Goal: Information Seeking & Learning: Check status

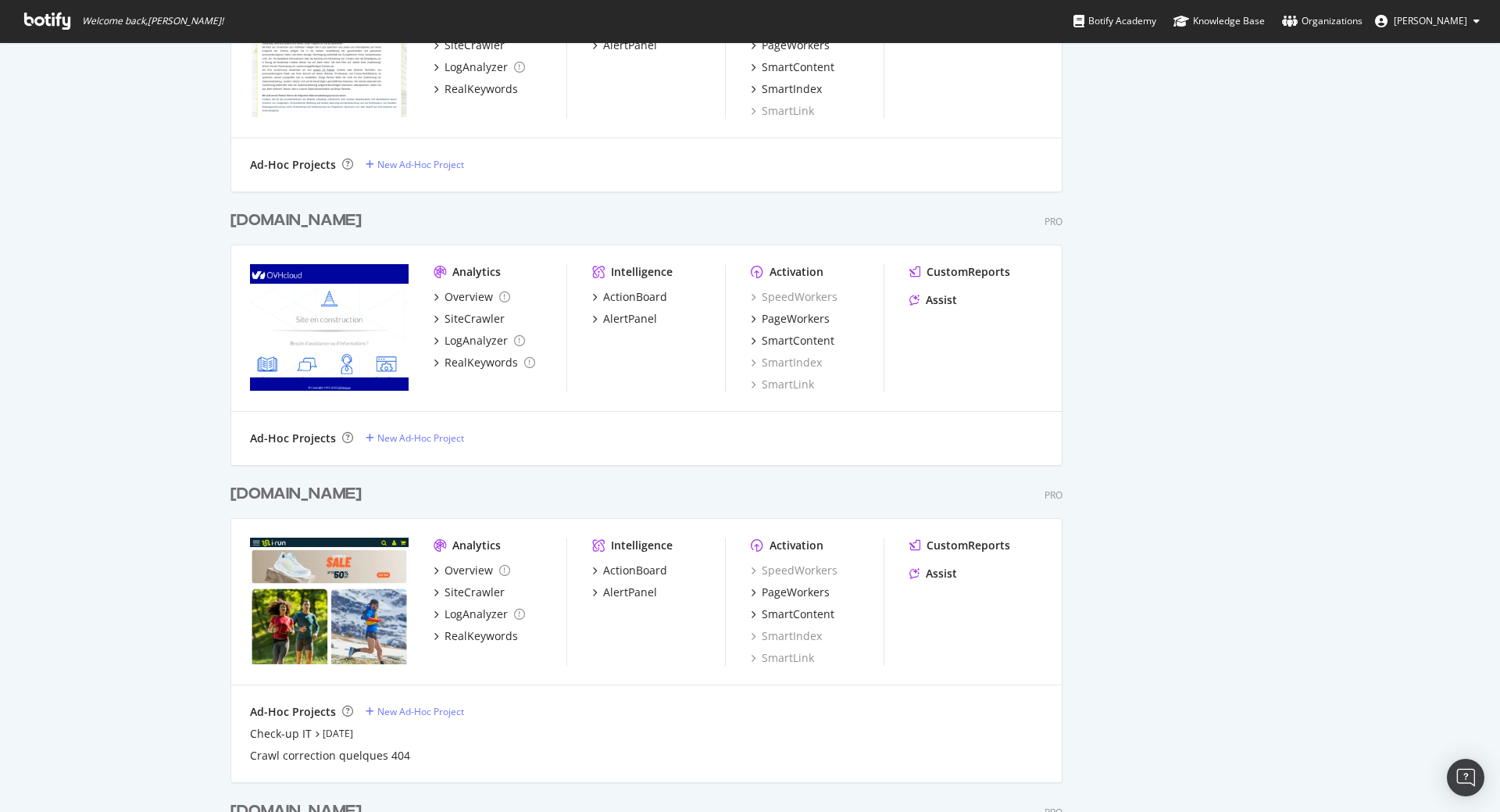
scroll to position [375, 0]
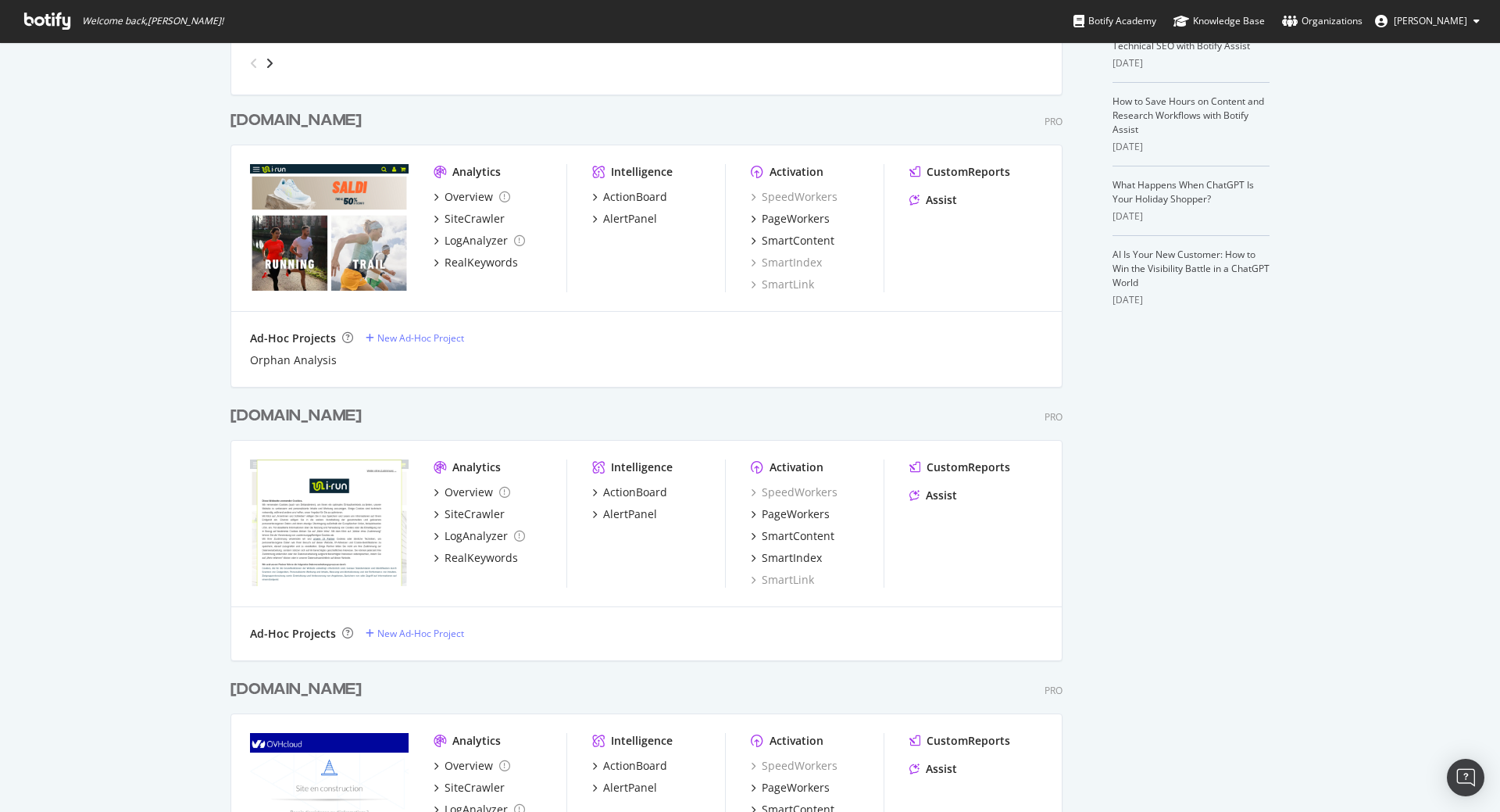
click at [248, 120] on div "irun.it" at bounding box center [296, 121] width 131 height 23
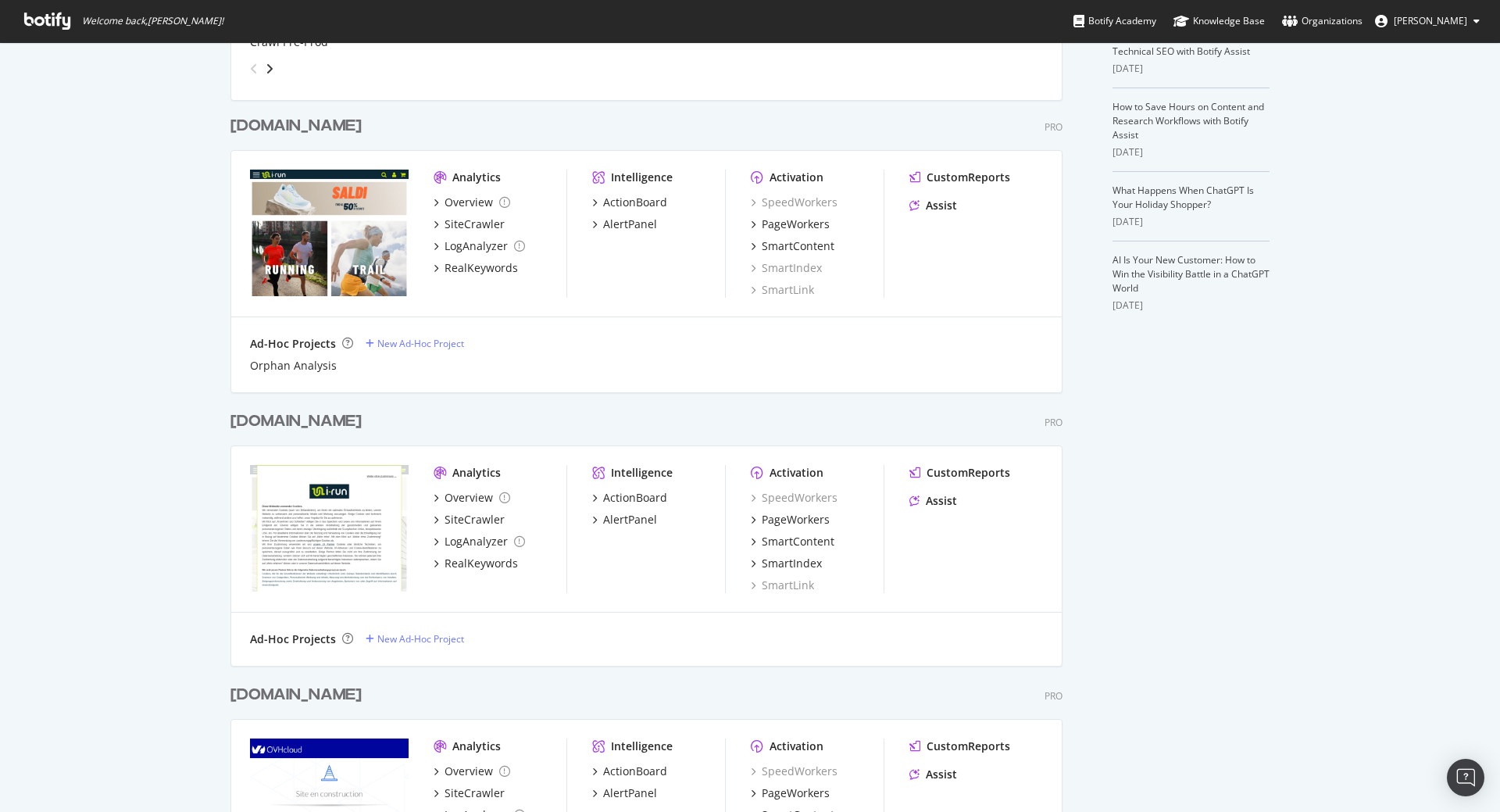
scroll to position [375, 0]
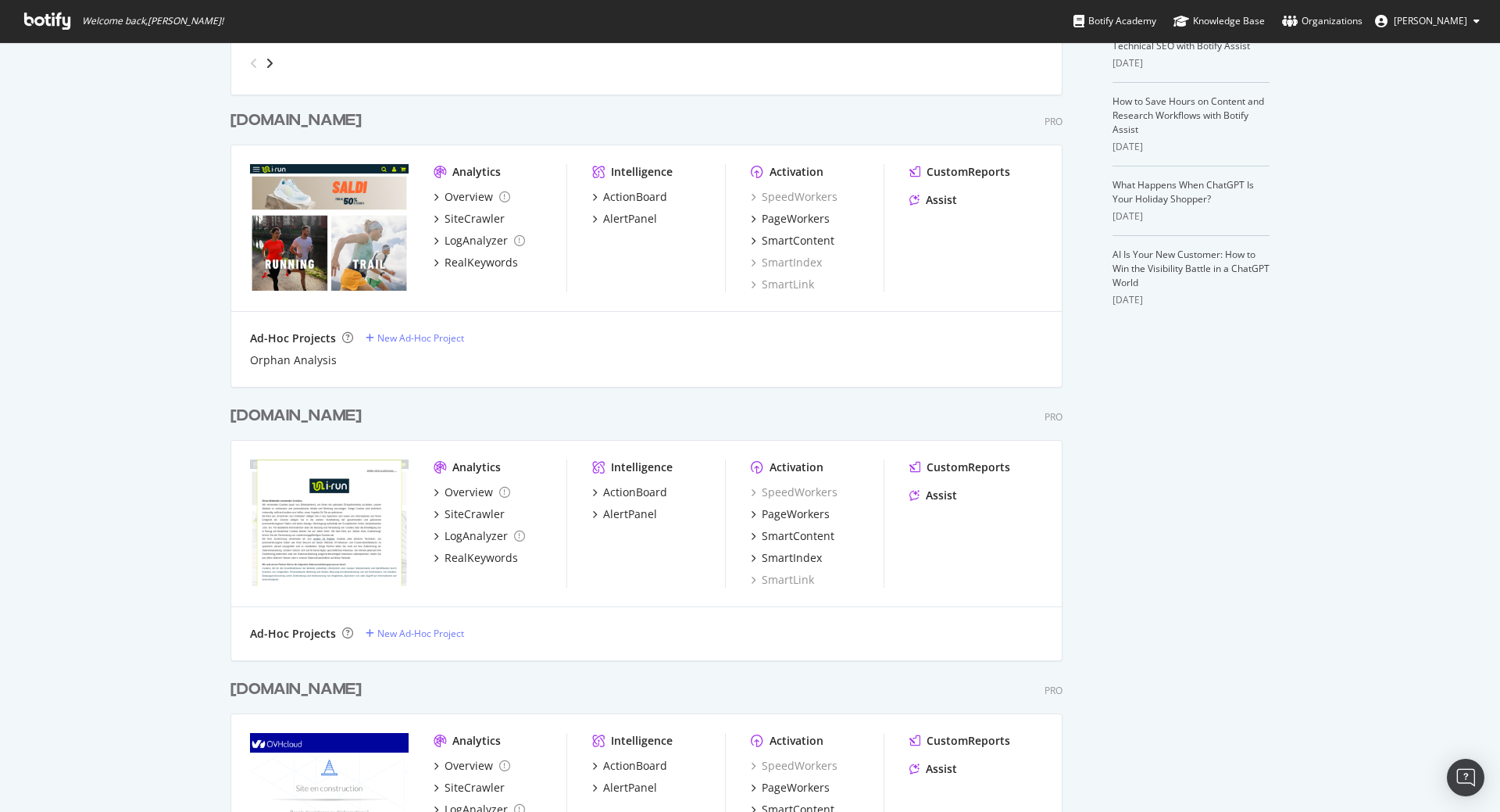
click at [256, 409] on div "[DOMAIN_NAME]" at bounding box center [296, 416] width 131 height 23
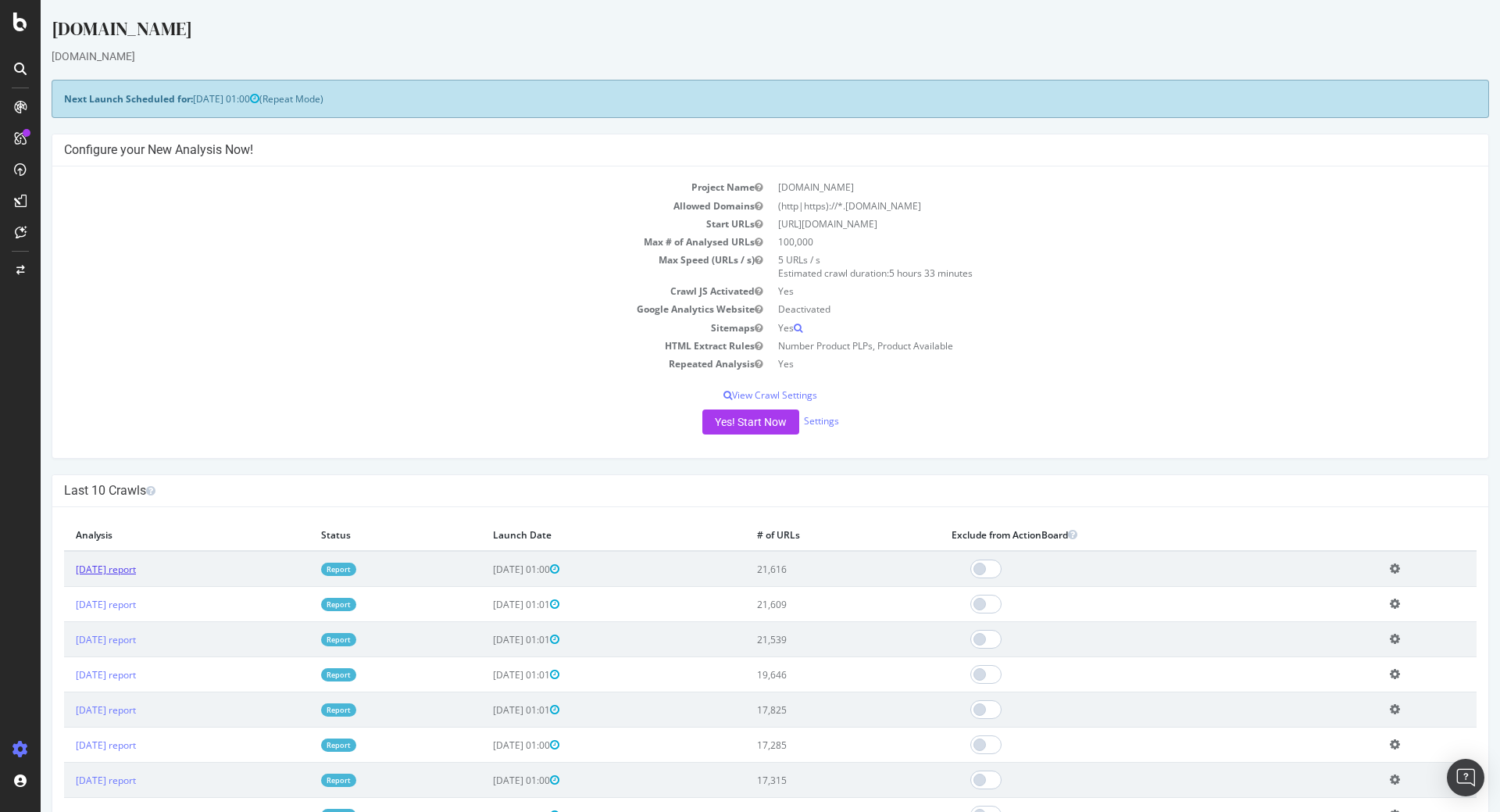
click at [118, 572] on link "2025 Sep. 20th report" at bounding box center [106, 569] width 60 height 13
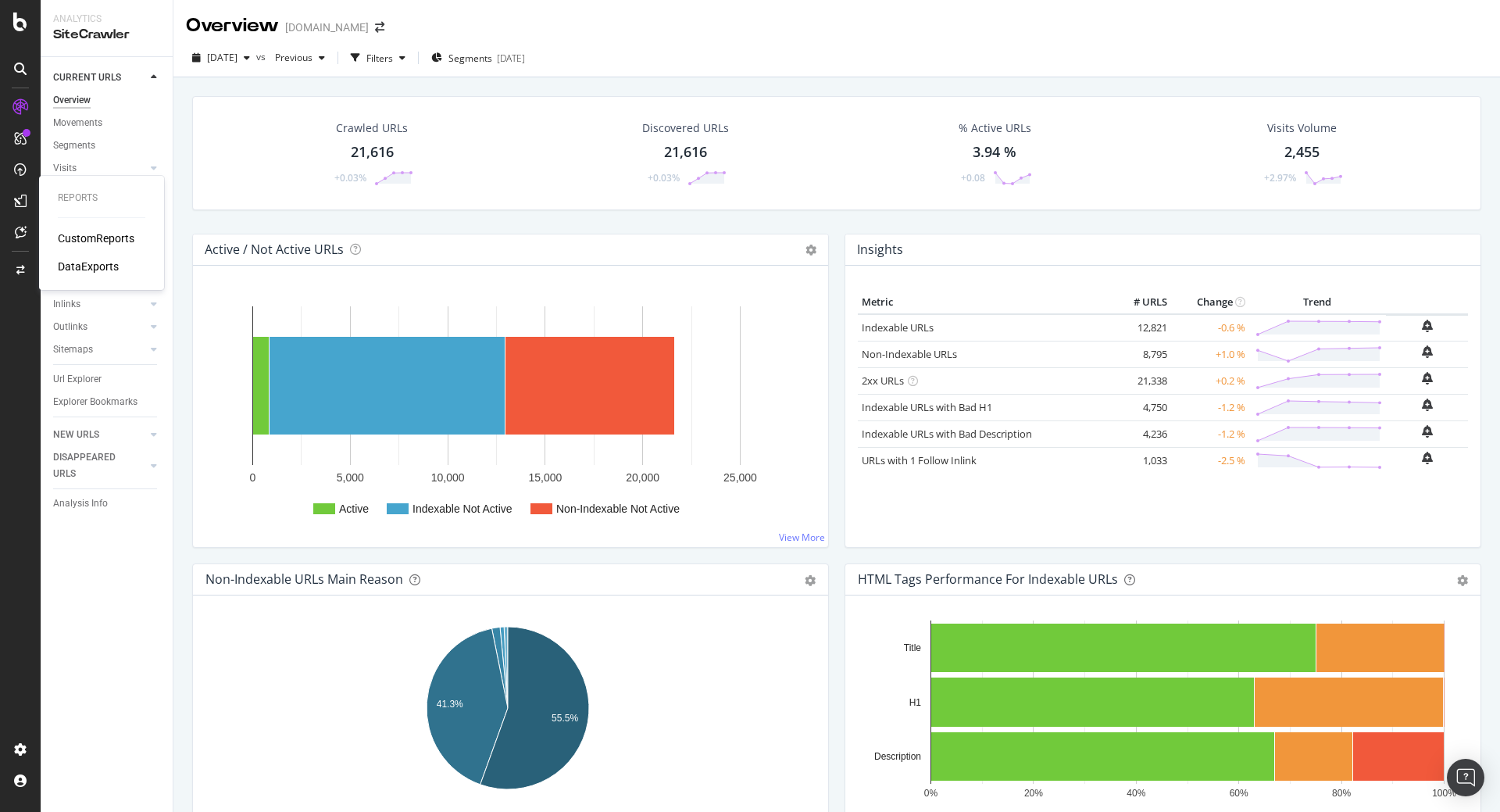
click at [117, 237] on div "CustomReports" at bounding box center [96, 237] width 76 height 15
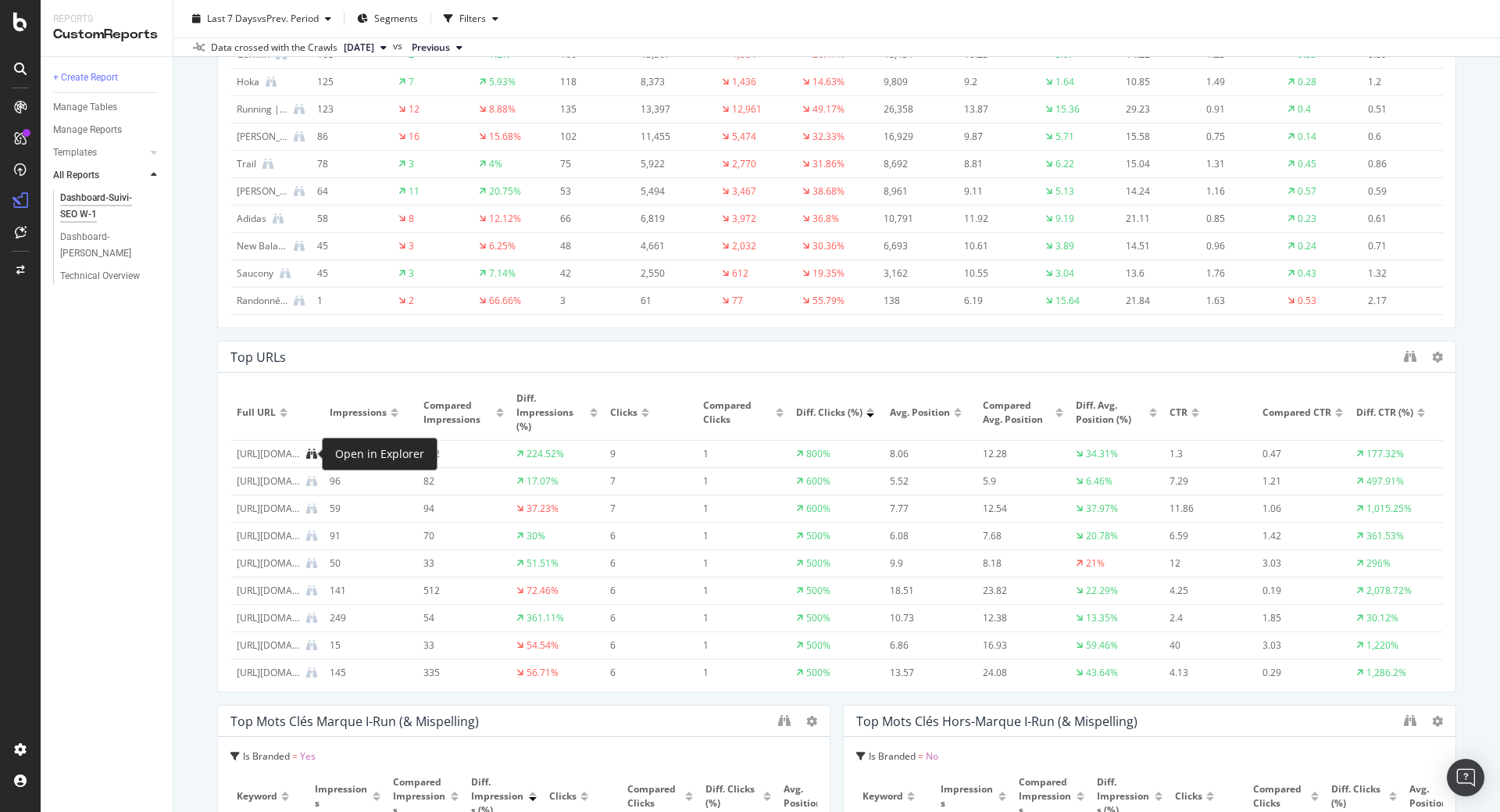
click at [312, 449] on icon at bounding box center [311, 453] width 11 height 11
click at [268, 452] on div "[URL][DOMAIN_NAME][PERSON_NAME][PERSON_NAME]" at bounding box center [268, 453] width 63 height 14
click at [641, 408] on div at bounding box center [645, 409] width 8 height 4
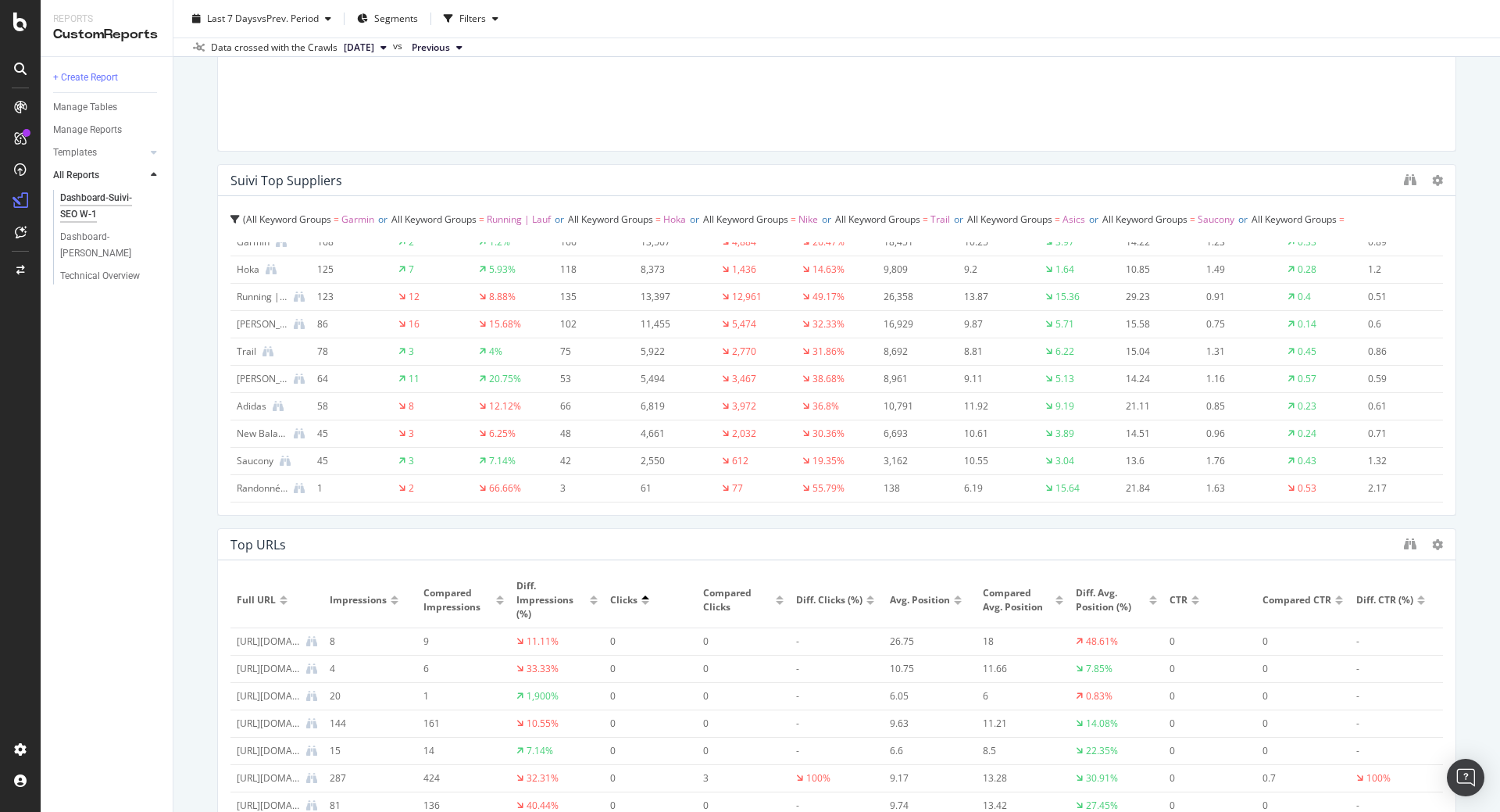
click at [641, 601] on div at bounding box center [645, 602] width 8 height 4
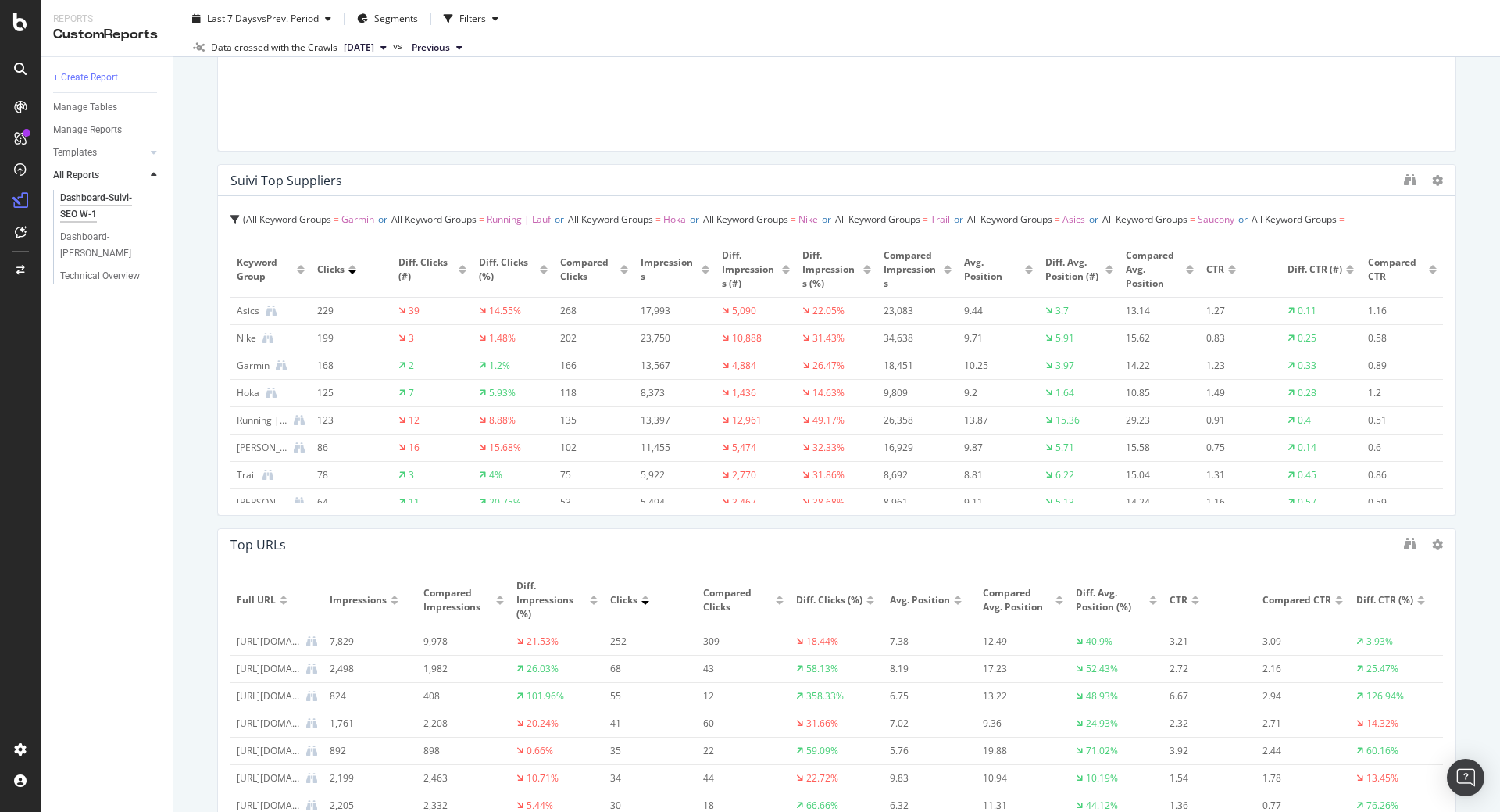
click at [620, 271] on div at bounding box center [624, 272] width 8 height 4
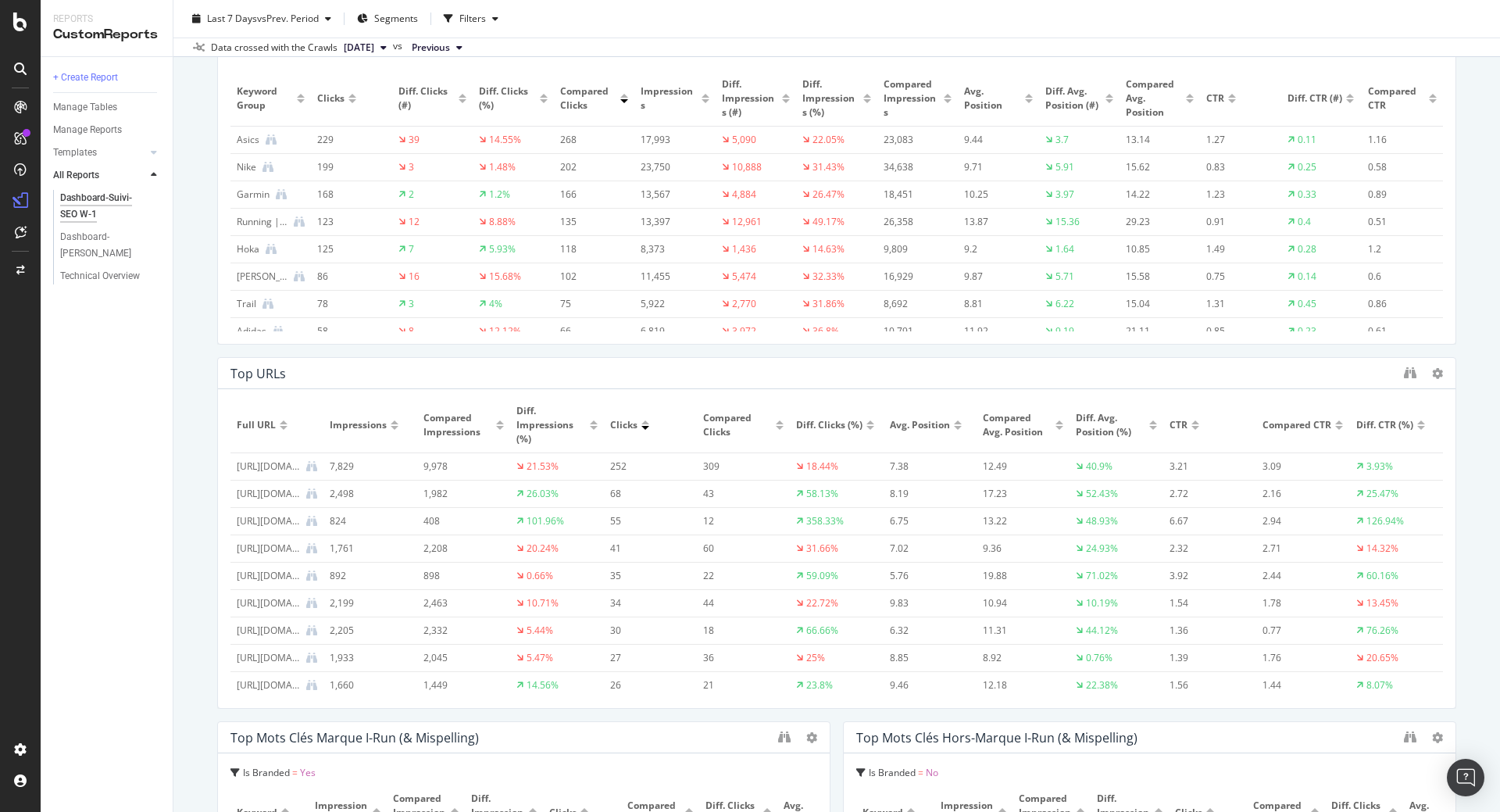
scroll to position [562, 0]
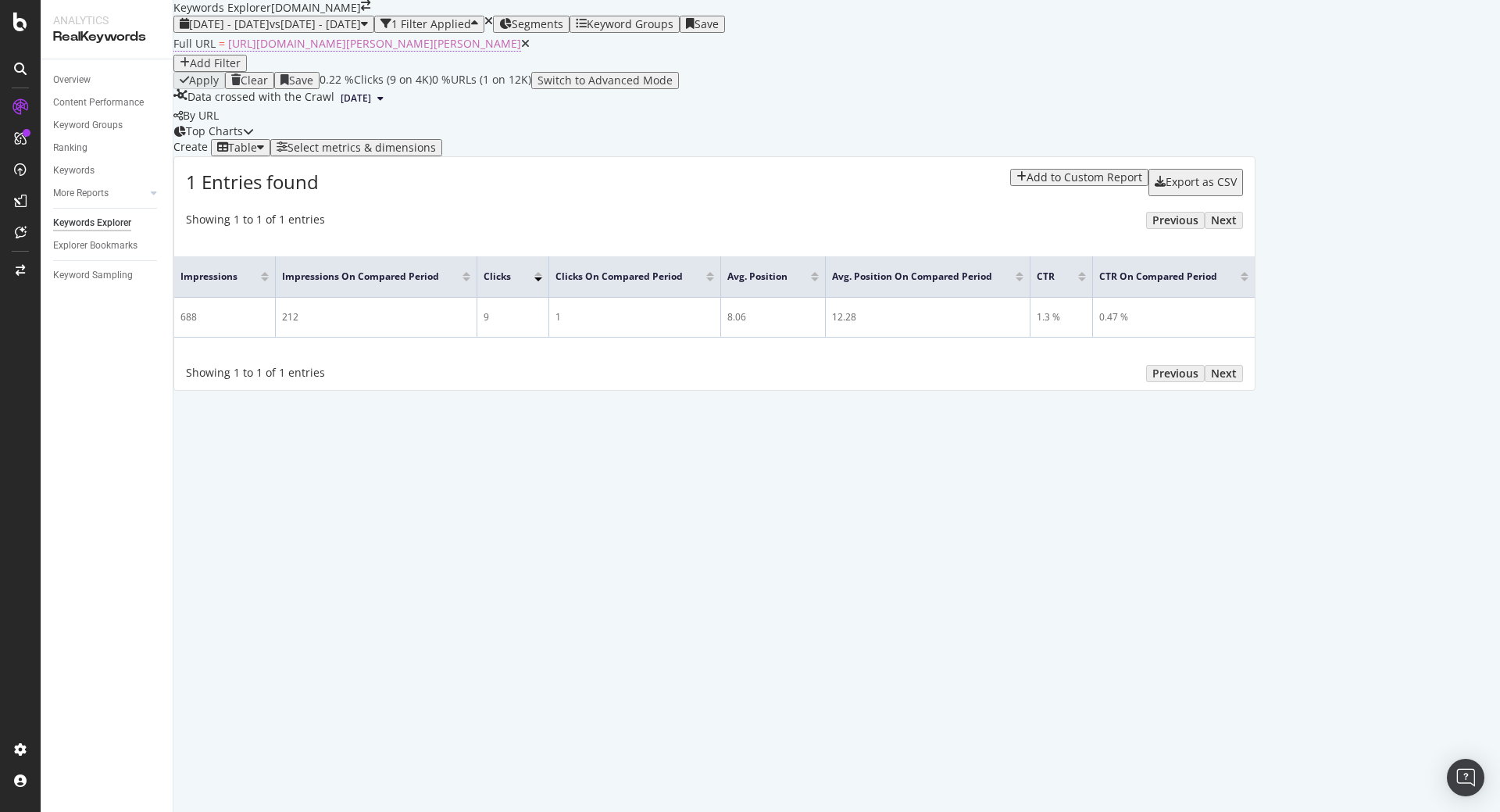
click at [445, 51] on span "[URL][DOMAIN_NAME][PERSON_NAME][PERSON_NAME]" at bounding box center [374, 43] width 293 height 15
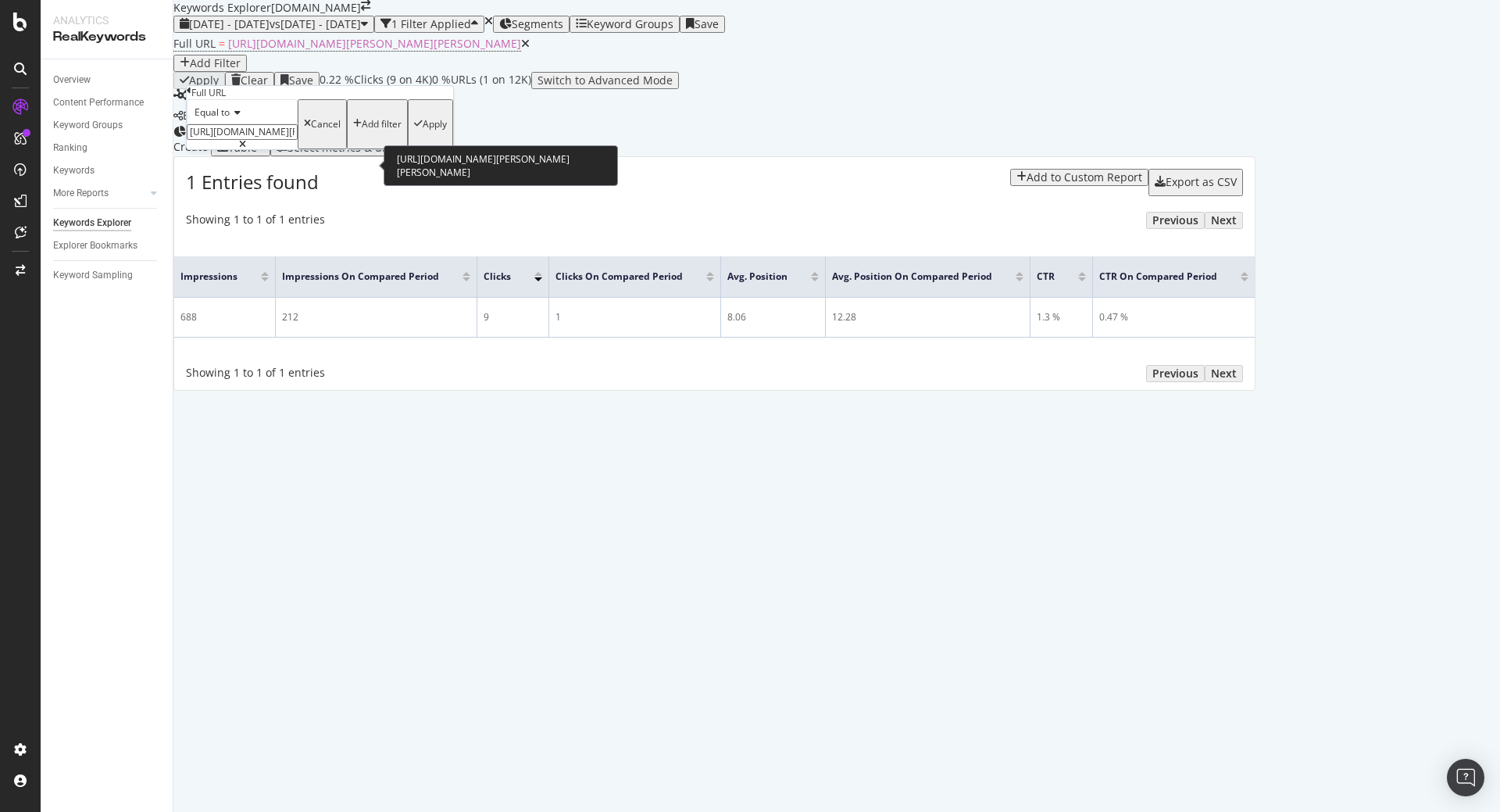
click at [290, 140] on input "[URL][DOMAIN_NAME][PERSON_NAME][PERSON_NAME]" at bounding box center [241, 131] width 111 height 15
